Goal: Task Accomplishment & Management: Use online tool/utility

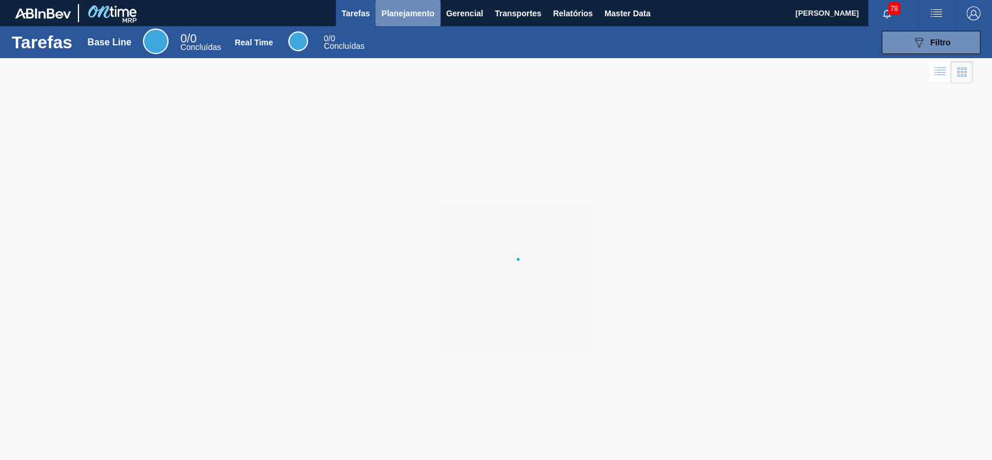
click at [418, 3] on button "Planejamento" at bounding box center [407, 13] width 64 height 26
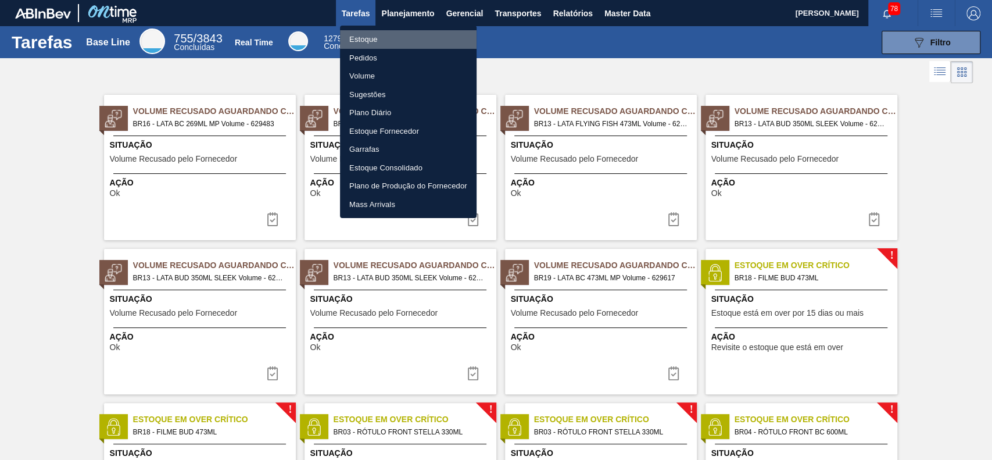
click at [392, 40] on li "Estoque" at bounding box center [408, 39] width 137 height 19
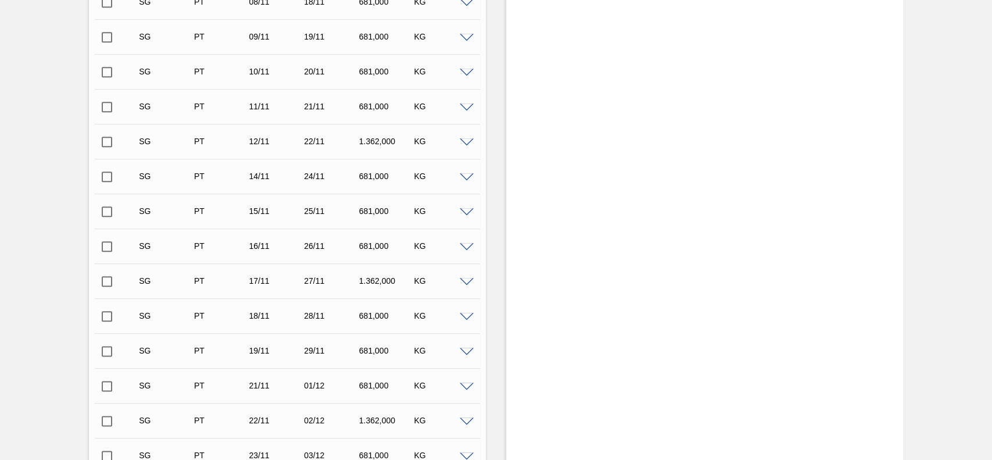
scroll to position [1234, 0]
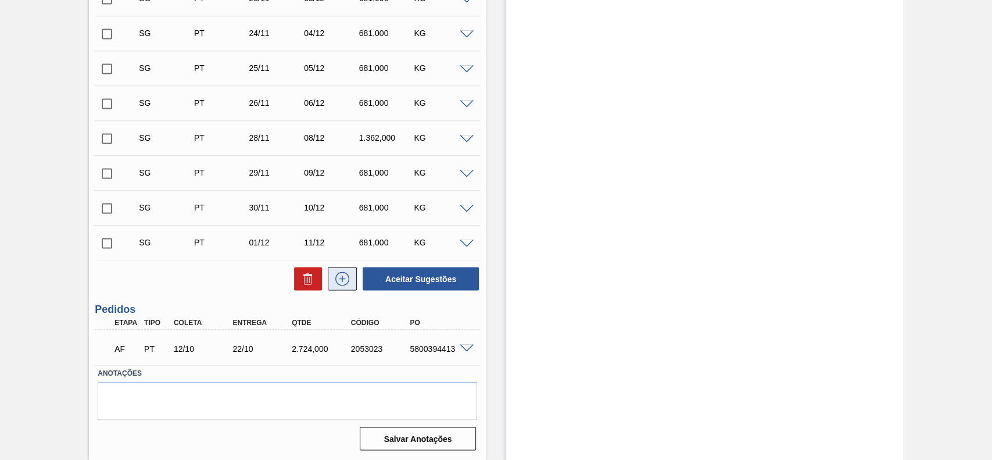
click at [352, 281] on button at bounding box center [342, 278] width 29 height 23
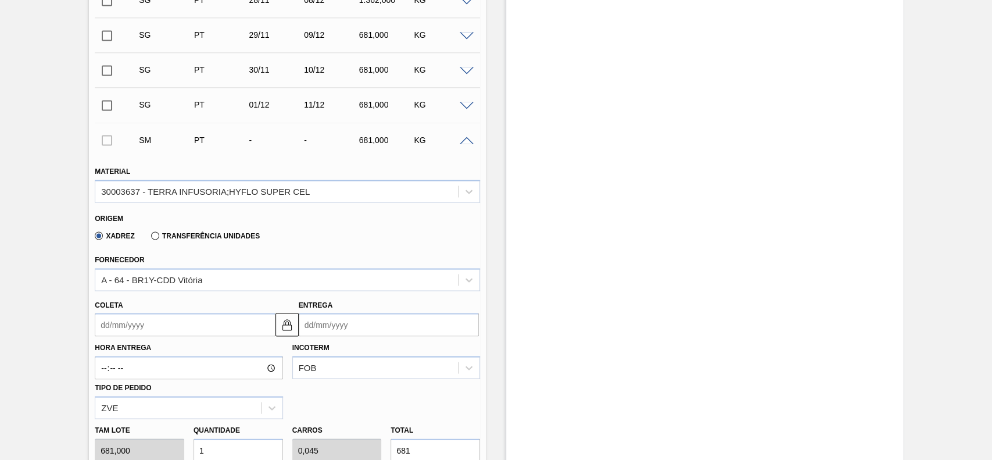
scroll to position [1371, 0]
click at [185, 234] on label "Transferência Unidades" at bounding box center [205, 235] width 109 height 8
click at [149, 238] on input "Transferência Unidades" at bounding box center [149, 238] width 0 height 0
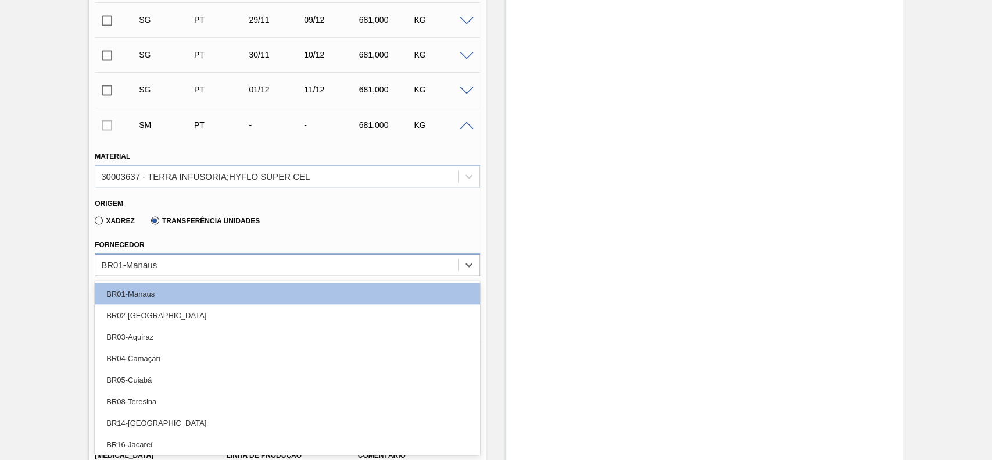
click at [170, 279] on div "Material 30003637 - TERRA INFUSORIA;HYFLO SUPER CEL Origem Xadrez Transferência…" at bounding box center [287, 407] width 385 height 536
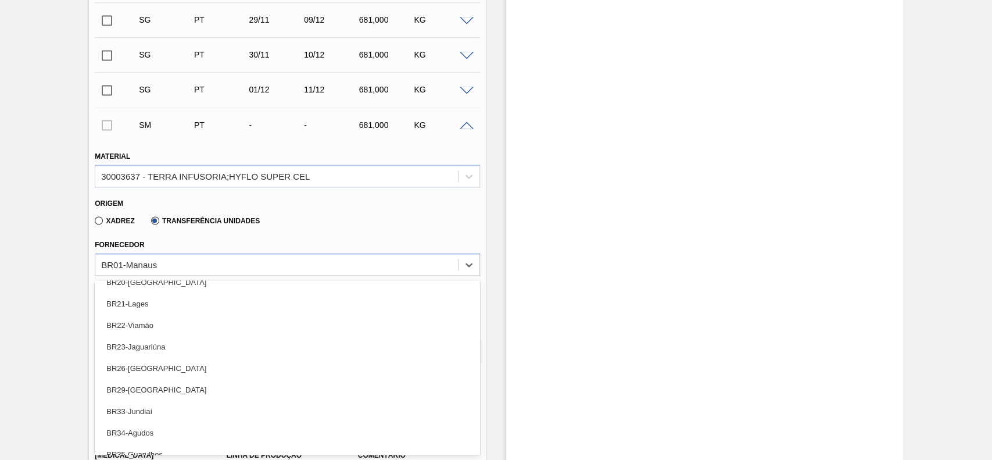
scroll to position [270, 0]
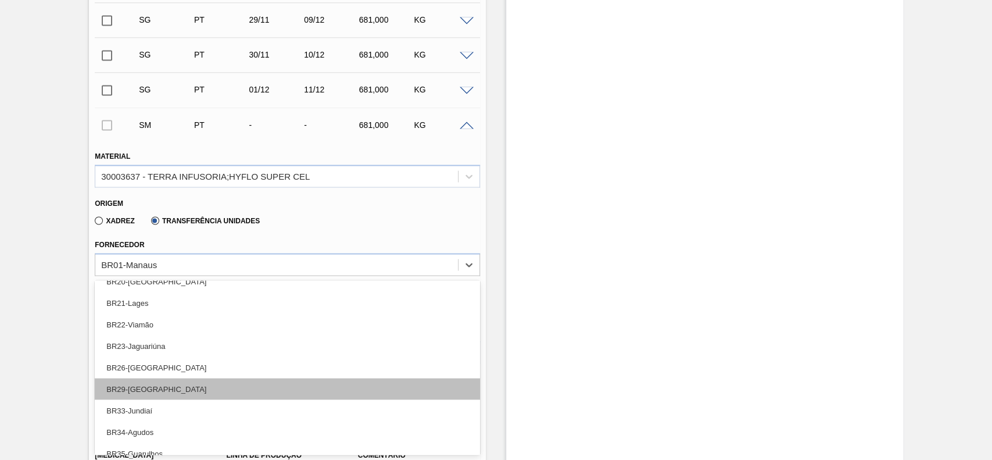
click at [189, 389] on div "BR29-[GEOGRAPHIC_DATA]" at bounding box center [287, 388] width 385 height 21
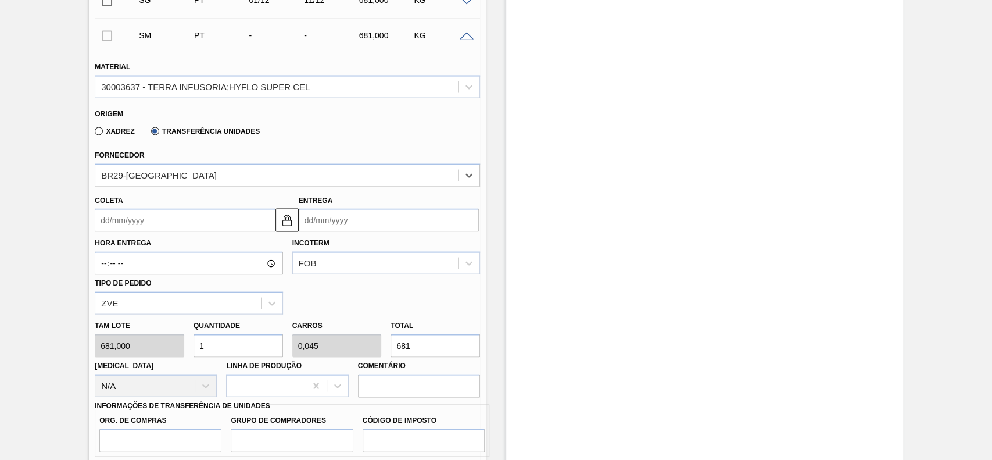
scroll to position [1481, 0]
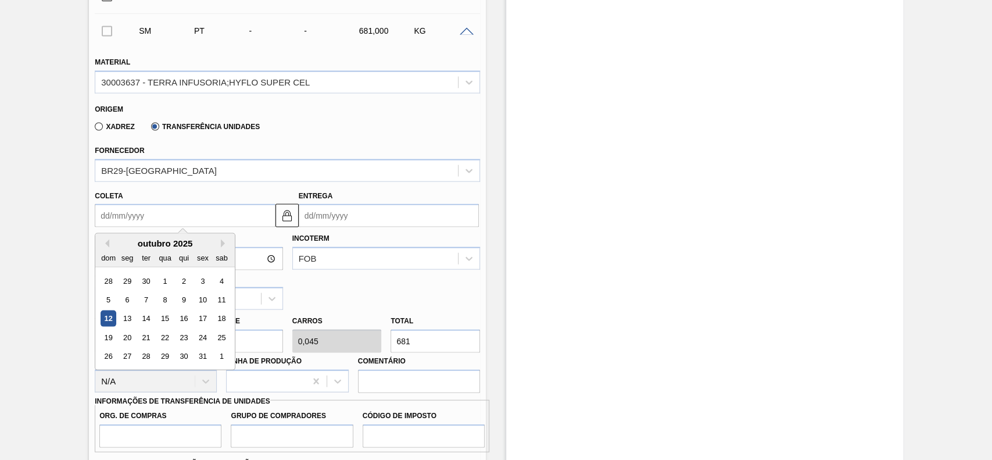
click at [182, 227] on input "Coleta" at bounding box center [185, 214] width 180 height 23
click at [110, 321] on div "12" at bounding box center [109, 318] width 16 height 16
type input "[DATE]"
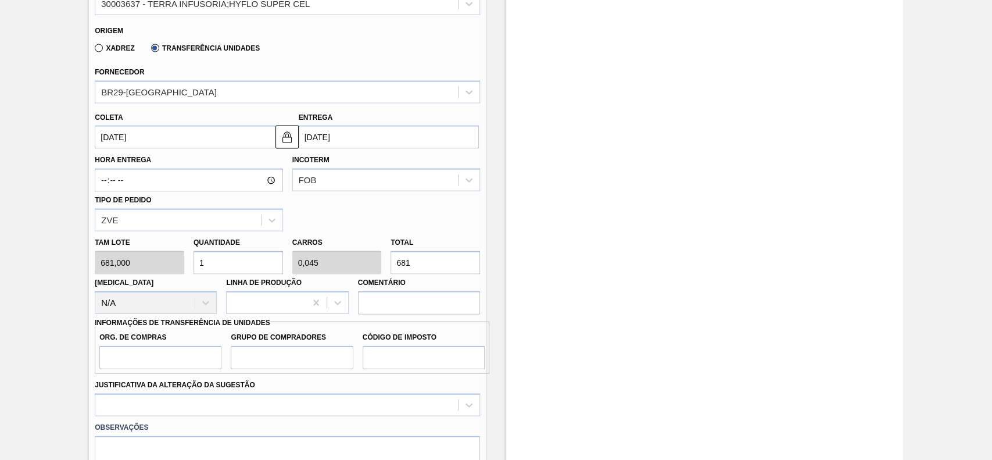
scroll to position [1560, 0]
click at [250, 264] on input "1" at bounding box center [237, 261] width 89 height 23
type input "0"
type input "4"
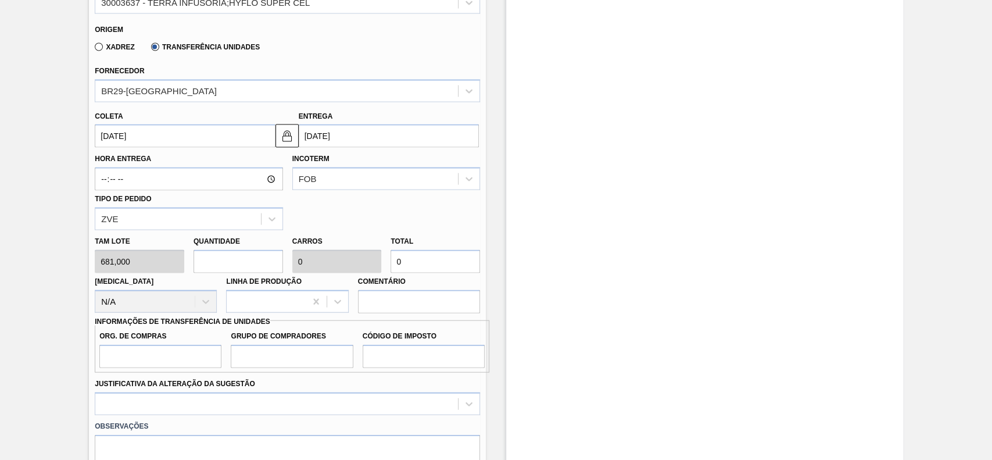
type input "0,182"
type input "2.724"
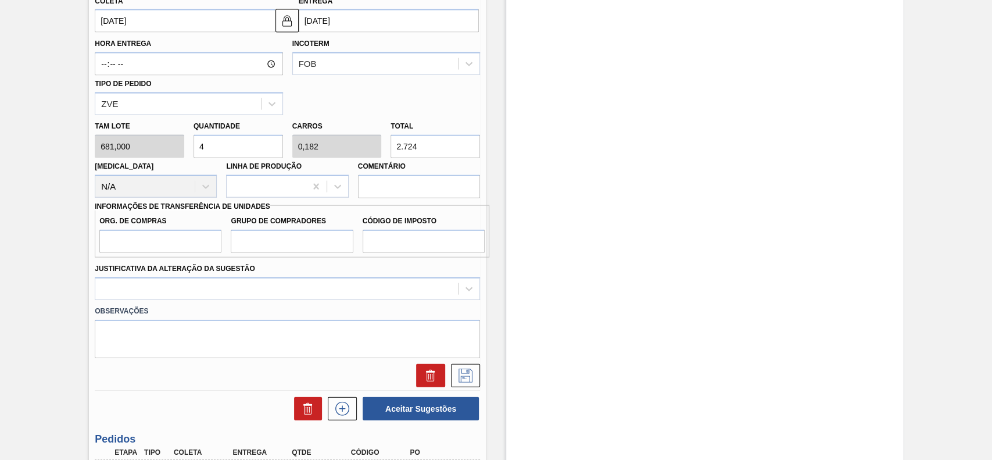
scroll to position [1676, 0]
type input "4"
click at [163, 249] on input "Org. de Compras" at bounding box center [160, 239] width 122 height 23
type input "BR00"
click at [286, 241] on input "Grupo de Compradores" at bounding box center [292, 239] width 122 height 23
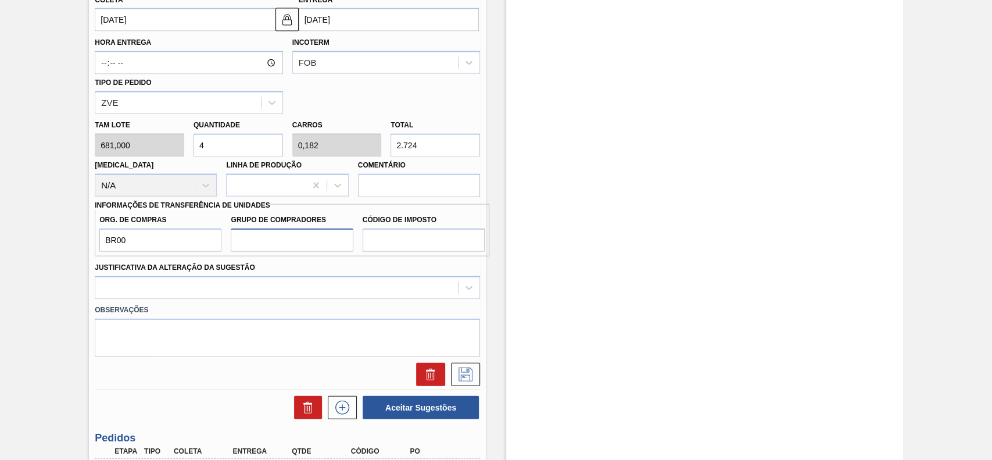
type input "A01"
click at [385, 244] on input "Código de Imposto" at bounding box center [424, 239] width 122 height 23
type input "I1"
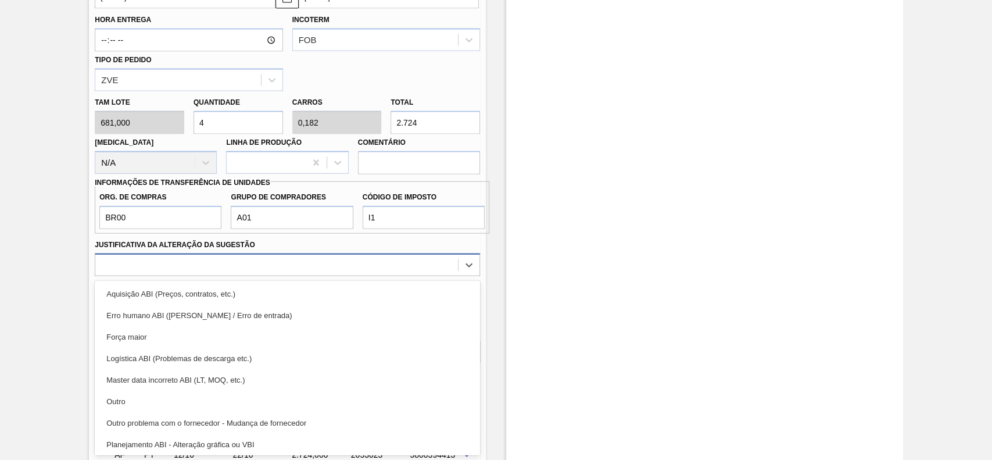
click at [344, 276] on div "option Aquisição ABI (Preços, contratos, etc.) focused, 1 of 18. 18 results ava…" at bounding box center [287, 264] width 385 height 23
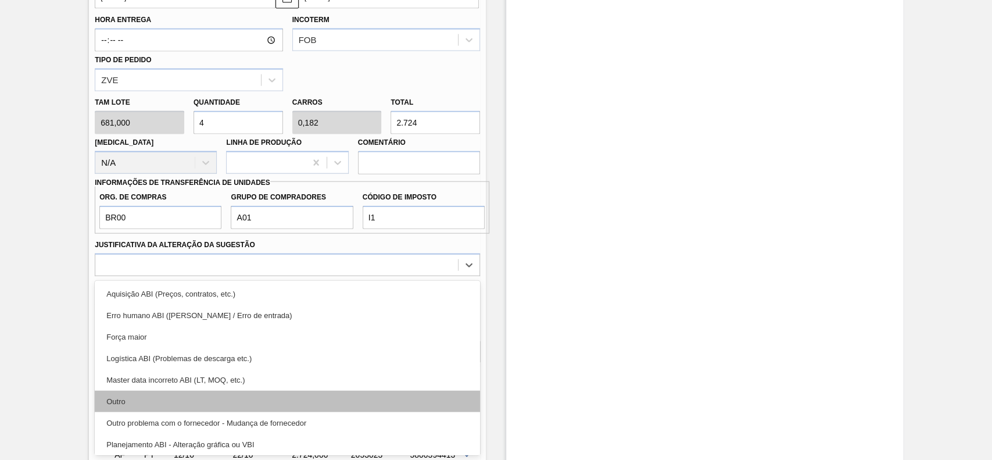
click at [168, 401] on div "Outro" at bounding box center [287, 400] width 385 height 21
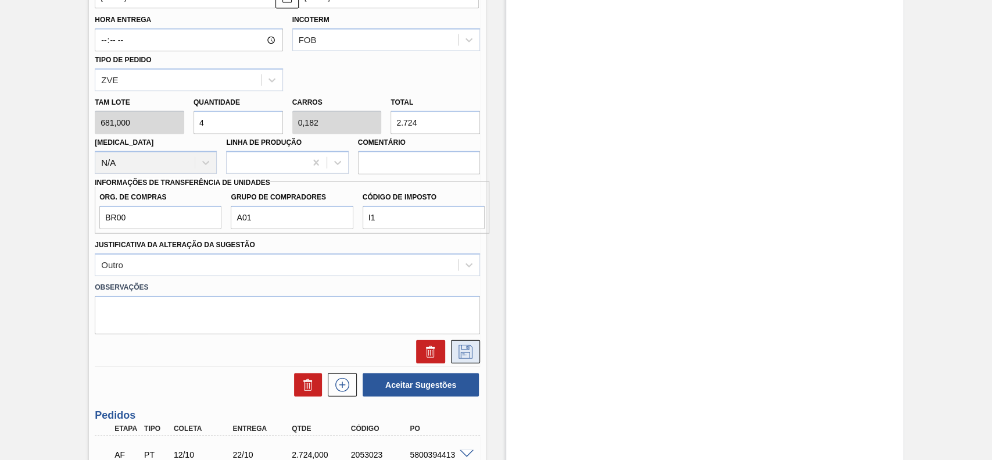
click at [465, 351] on icon at bounding box center [465, 352] width 19 height 14
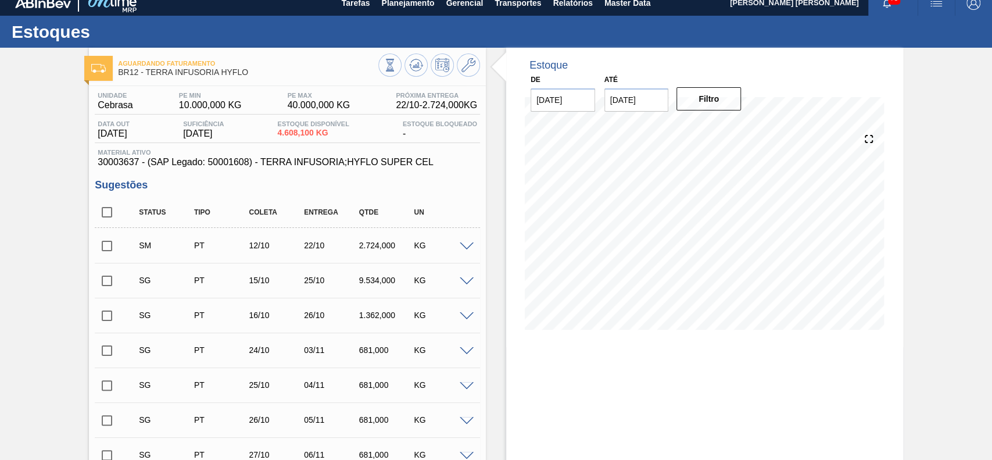
scroll to position [0, 0]
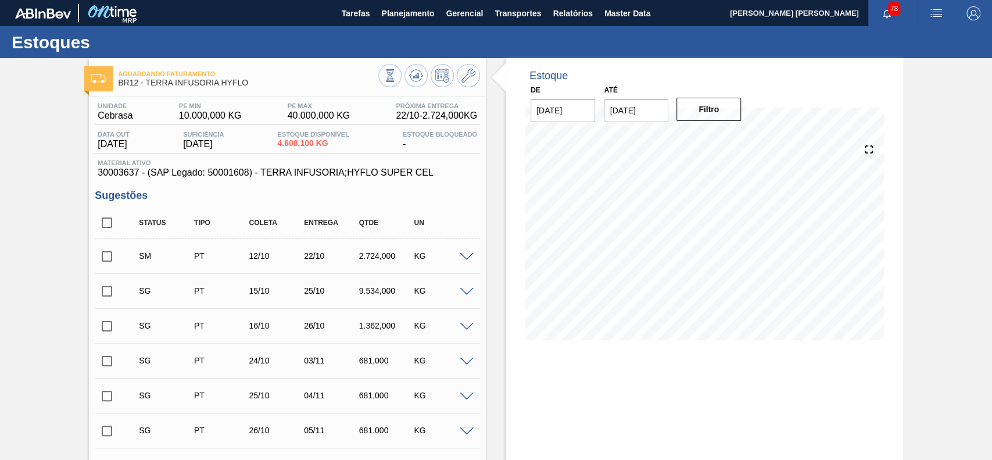
click at [465, 254] on span at bounding box center [467, 257] width 14 height 9
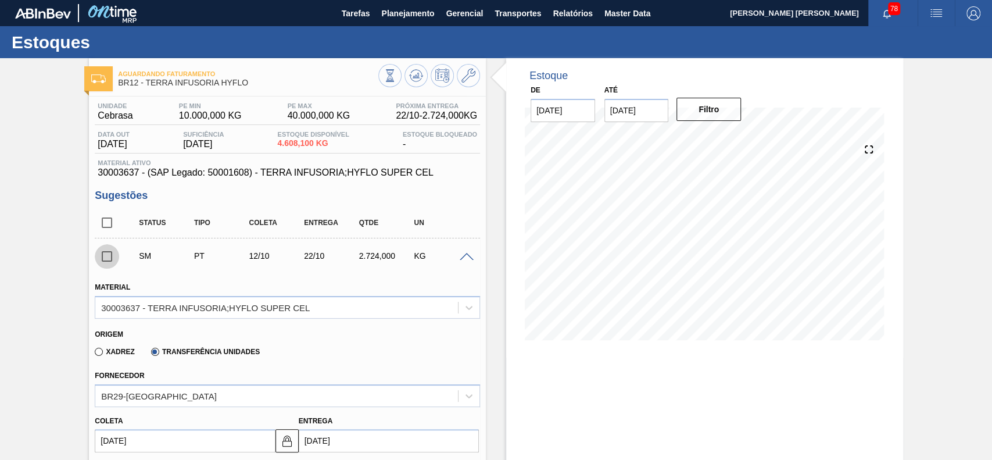
click at [109, 259] on input "checkbox" at bounding box center [107, 256] width 24 height 24
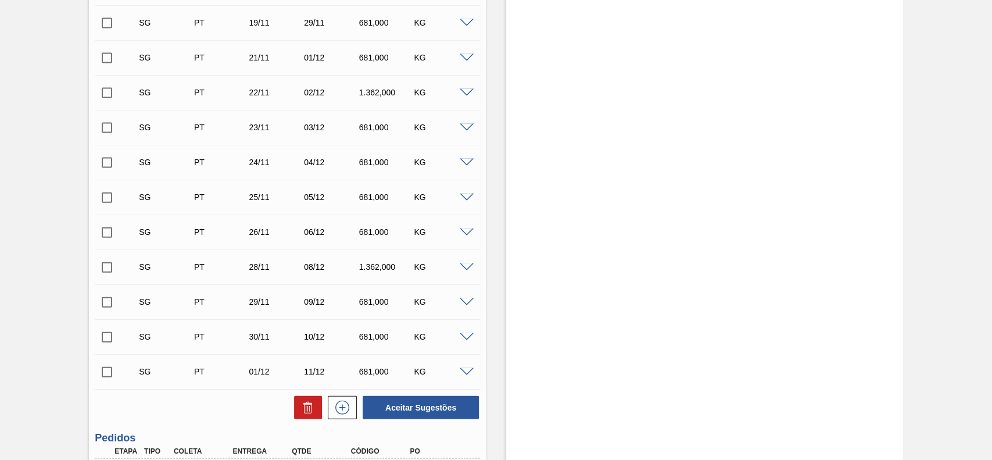
scroll to position [1804, 0]
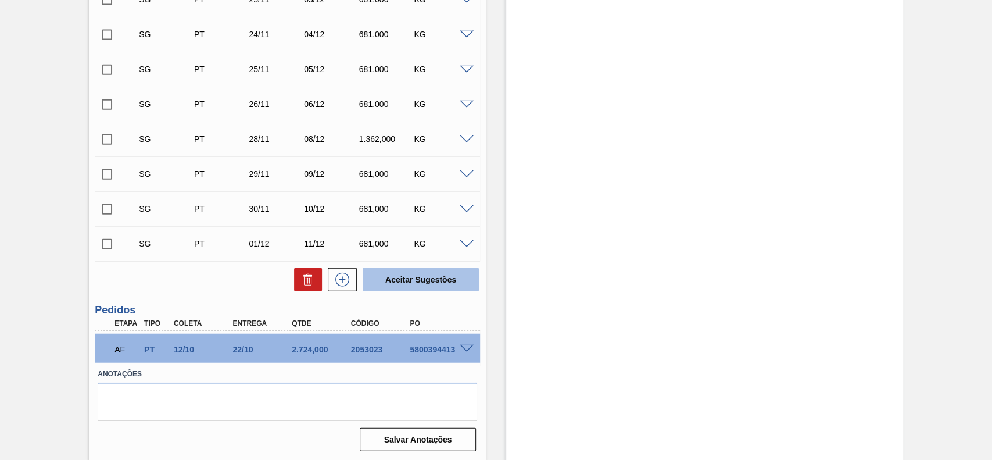
click at [386, 275] on button "Aceitar Sugestões" at bounding box center [421, 279] width 116 height 23
checkbox input "false"
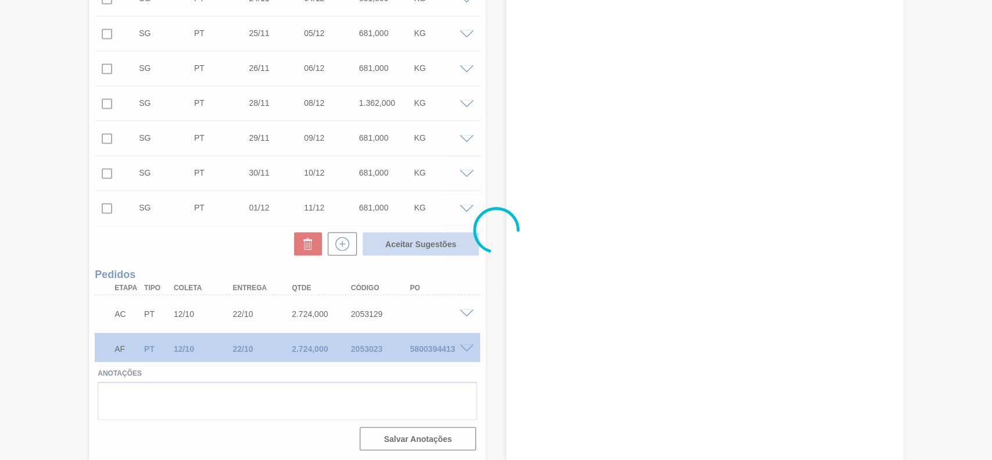
scroll to position [1234, 0]
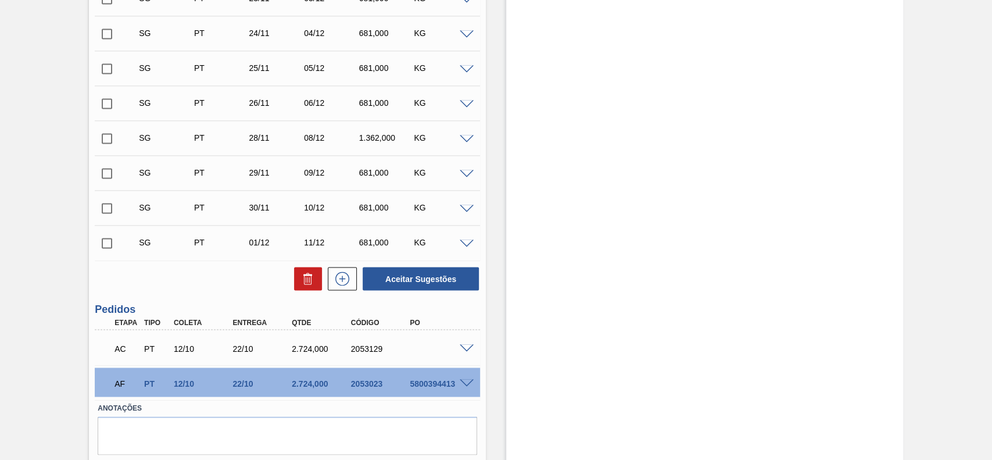
click at [465, 349] on span at bounding box center [467, 348] width 14 height 9
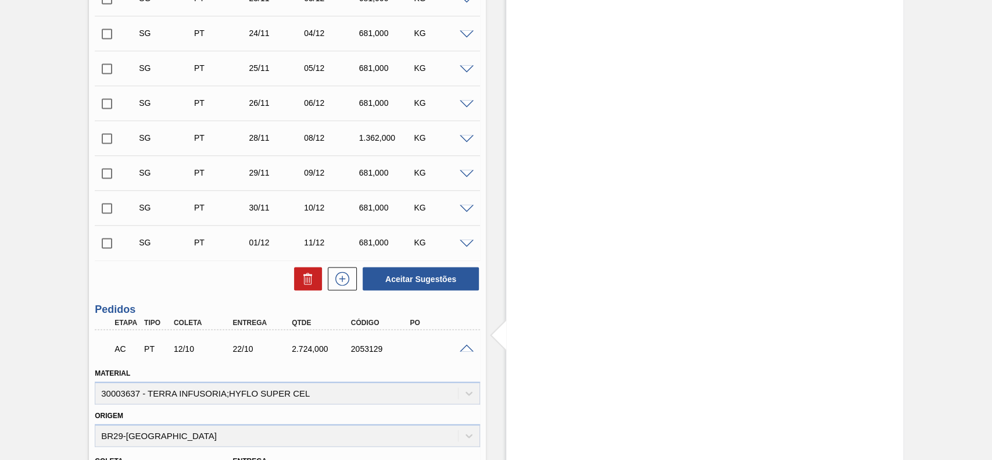
click at [465, 349] on span at bounding box center [467, 348] width 14 height 9
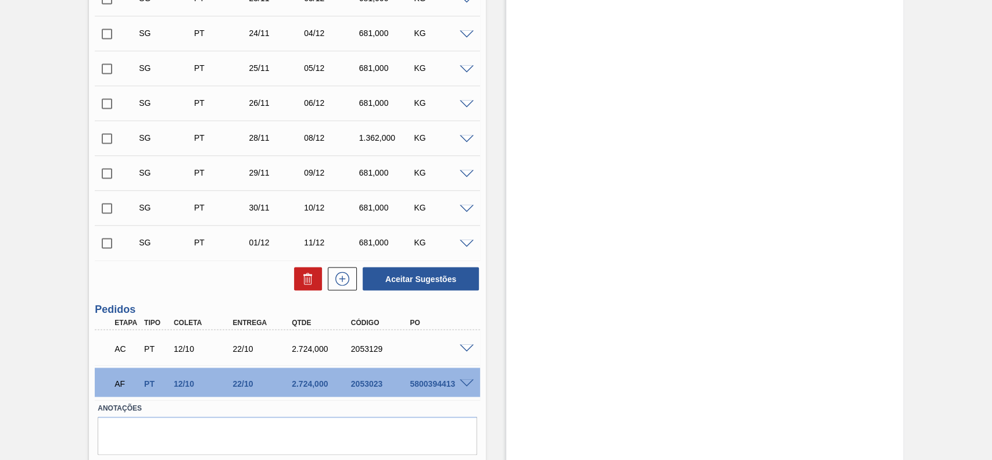
click at [465, 349] on span at bounding box center [467, 348] width 14 height 9
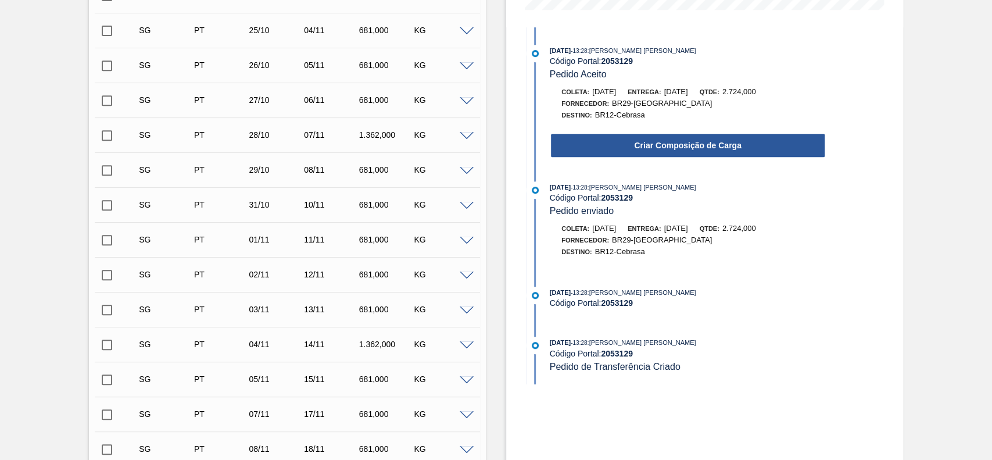
scroll to position [327, 0]
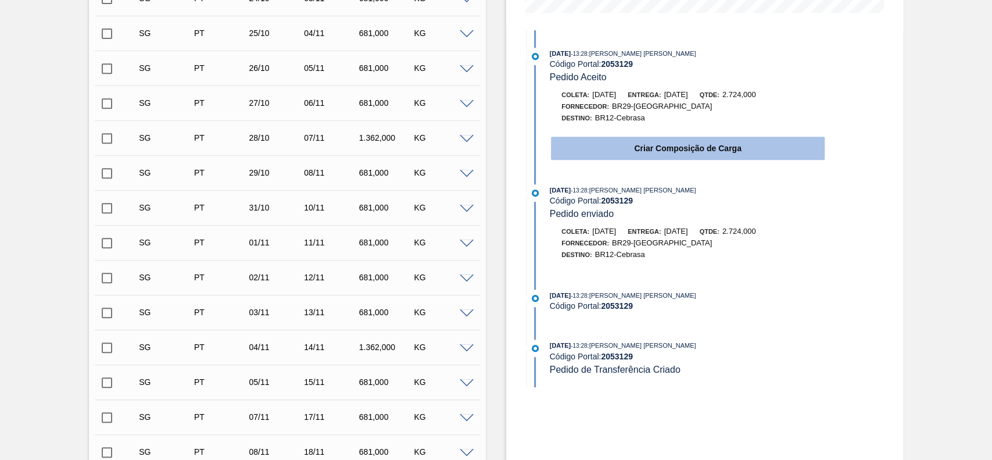
click at [672, 149] on button "Criar Composição de Carga" at bounding box center [688, 148] width 274 height 23
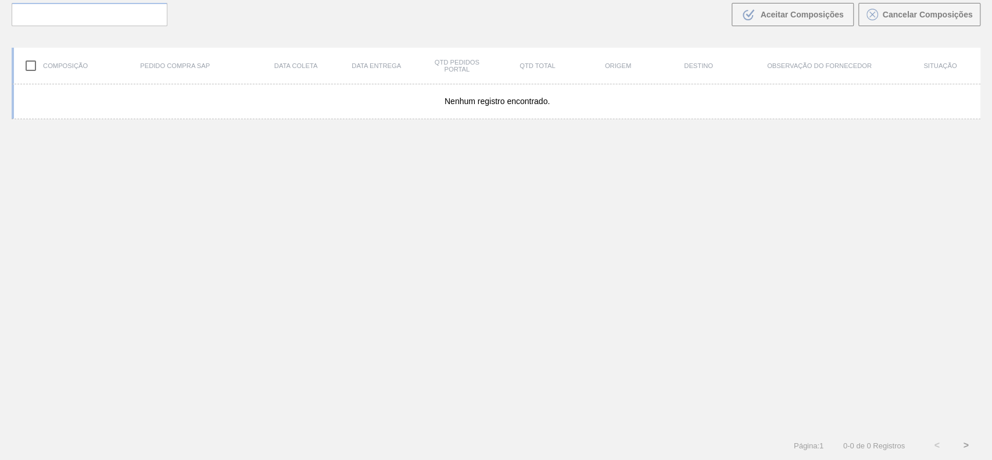
scroll to position [84, 0]
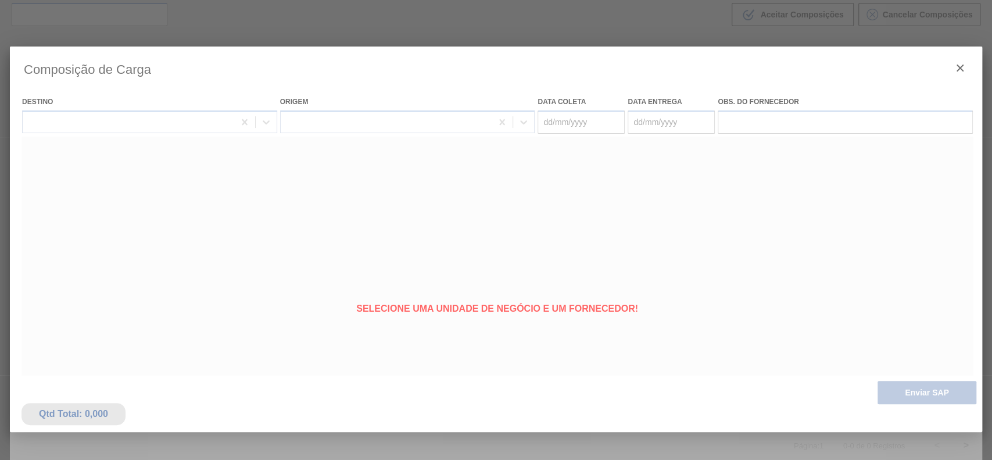
type coleta "[DATE]"
type Entrega "[DATE]"
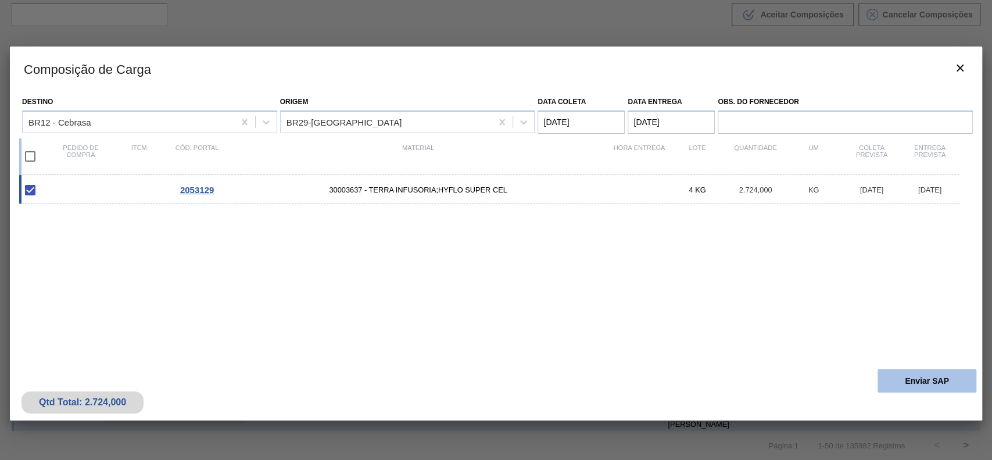
click at [944, 383] on button "Enviar SAP" at bounding box center [926, 380] width 99 height 23
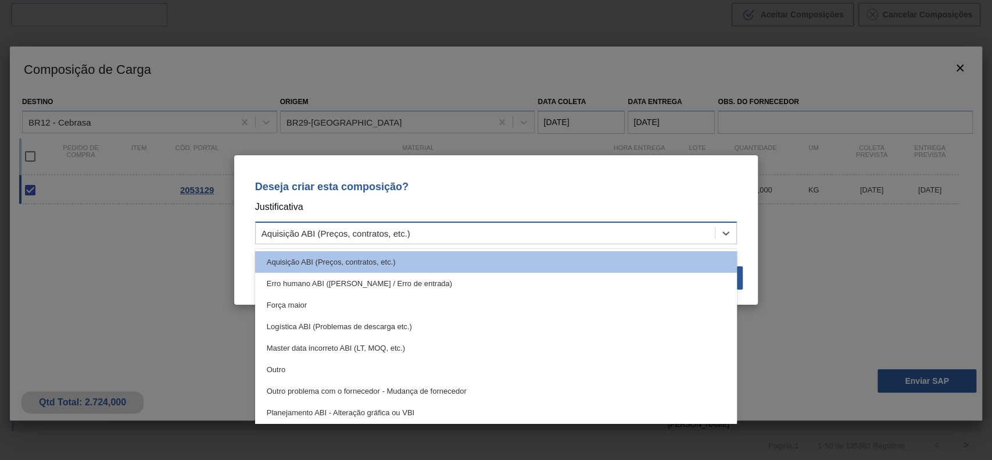
click at [535, 238] on div "Aquisição ABI (Preços, contratos, etc.)" at bounding box center [486, 233] width 460 height 17
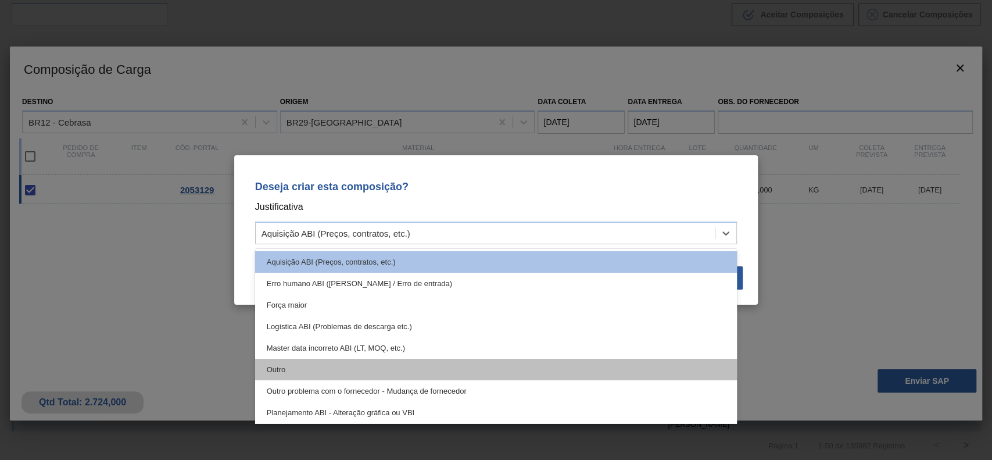
click at [360, 364] on div "Outro" at bounding box center [496, 369] width 482 height 21
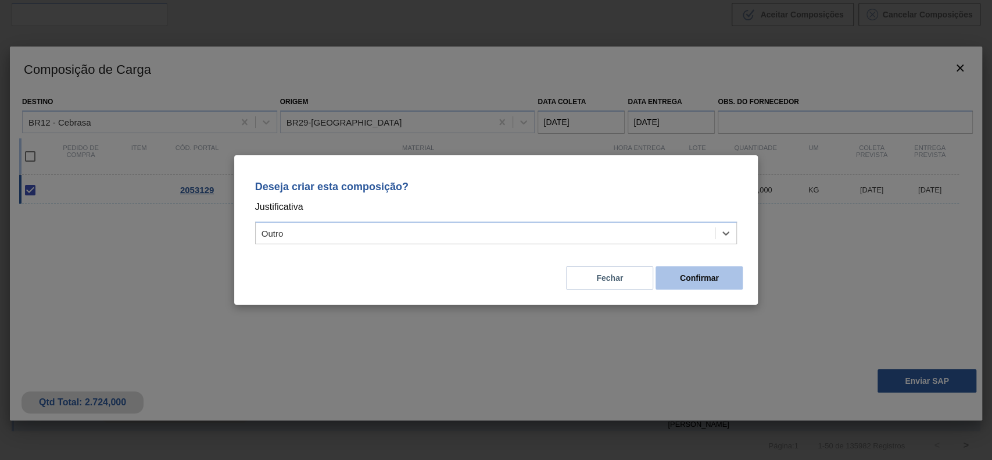
click at [698, 279] on button "Confirmar" at bounding box center [698, 277] width 87 height 23
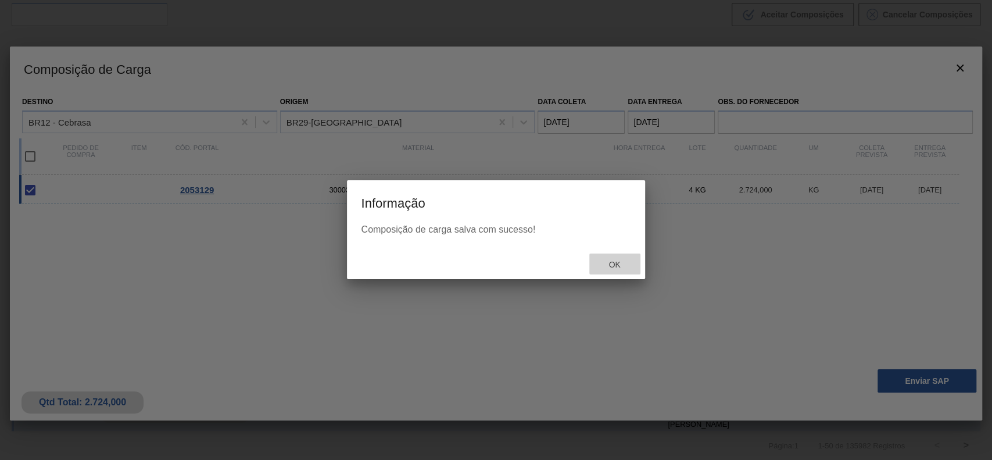
click at [605, 263] on span "Ok" at bounding box center [614, 264] width 30 height 9
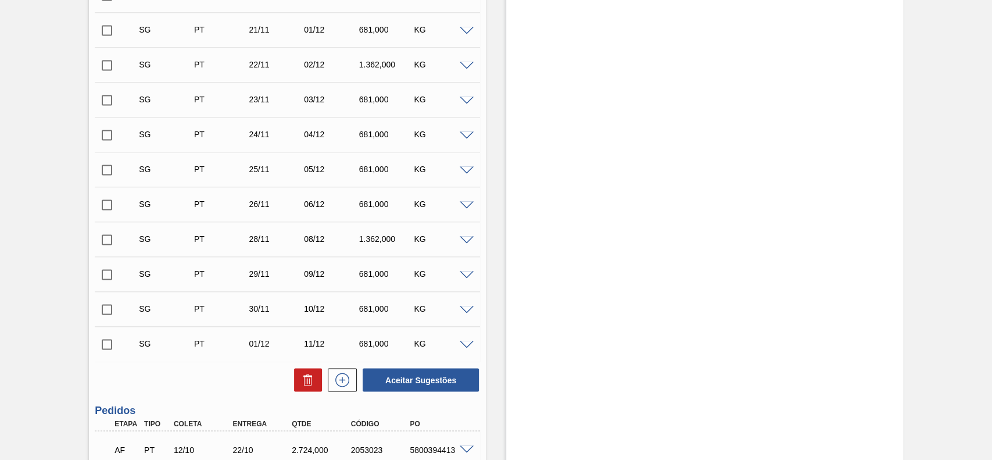
scroll to position [1269, 0]
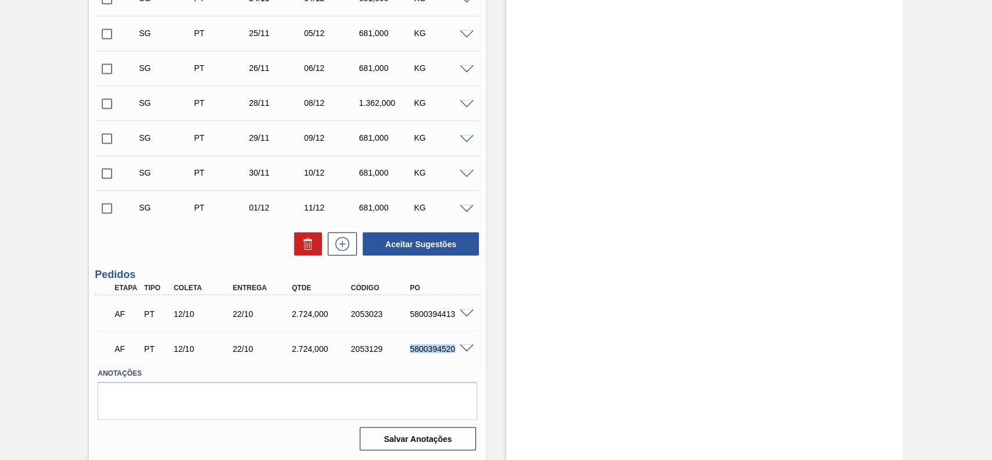
drag, startPoint x: 407, startPoint y: 345, endPoint x: 454, endPoint y: 352, distance: 46.9
click at [454, 352] on div "5800394520" at bounding box center [440, 347] width 66 height 9
copy div "5800394520"
